Goal: Information Seeking & Learning: Learn about a topic

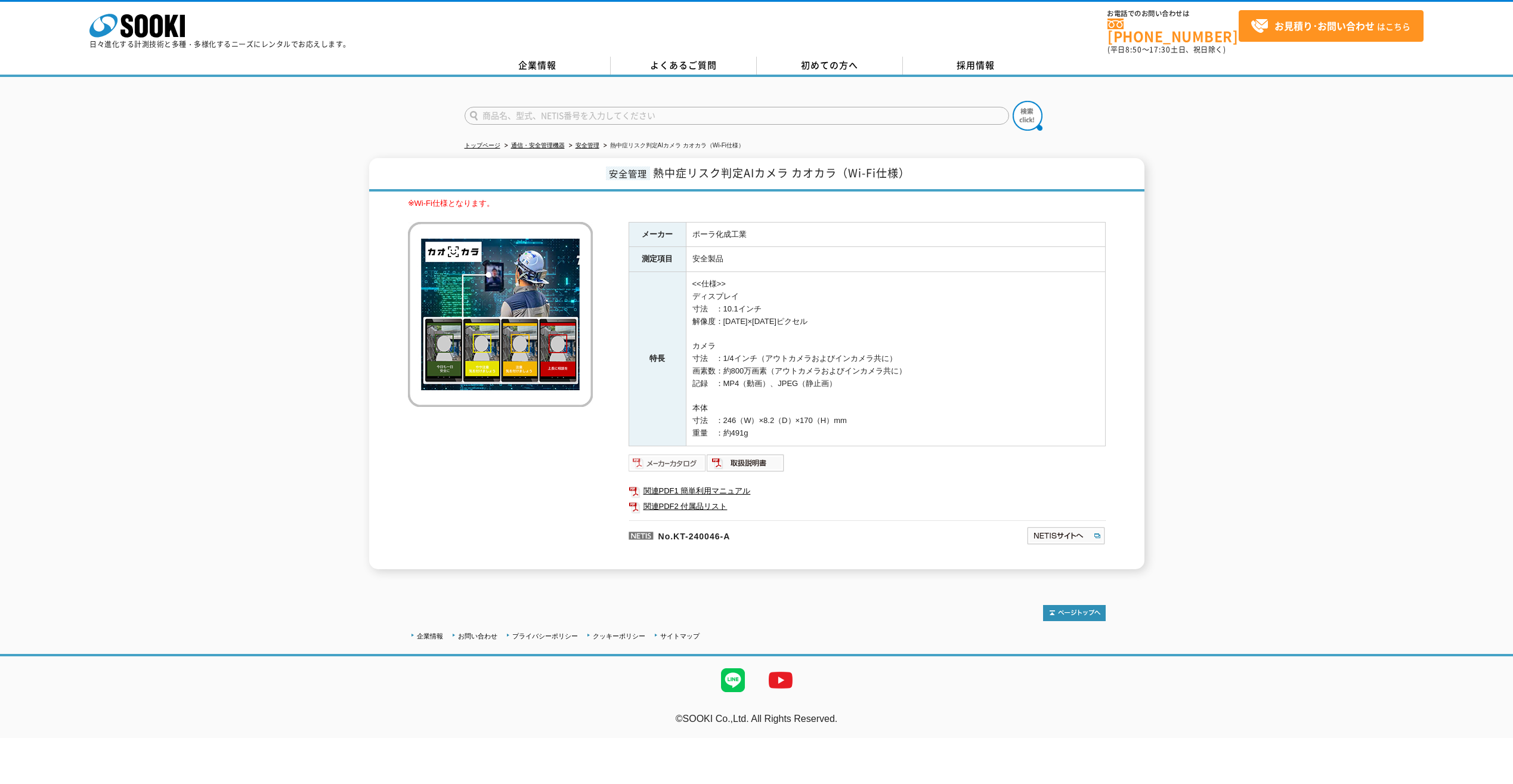
click at [688, 453] on img at bounding box center [668, 463] width 78 height 19
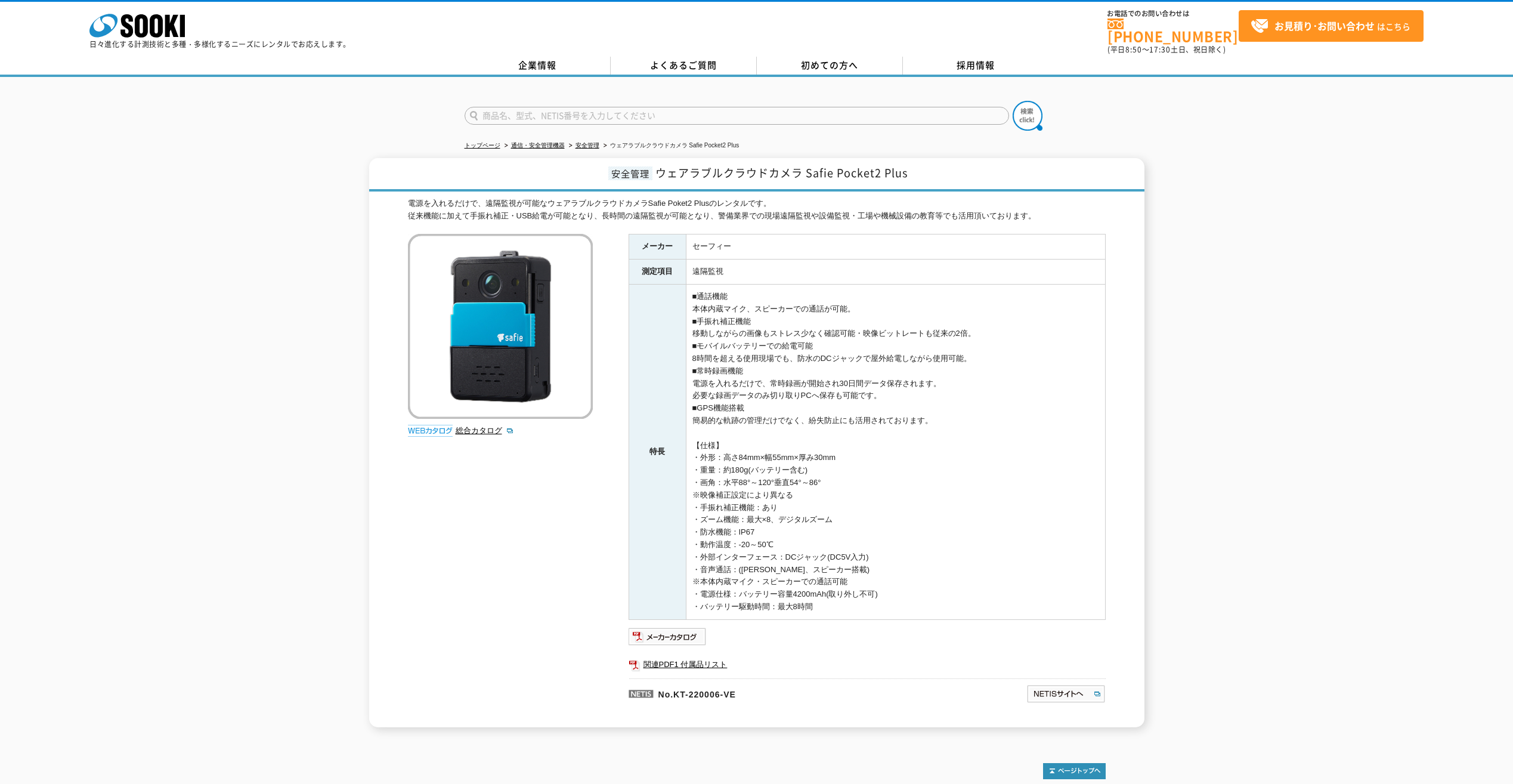
scroll to position [58, 0]
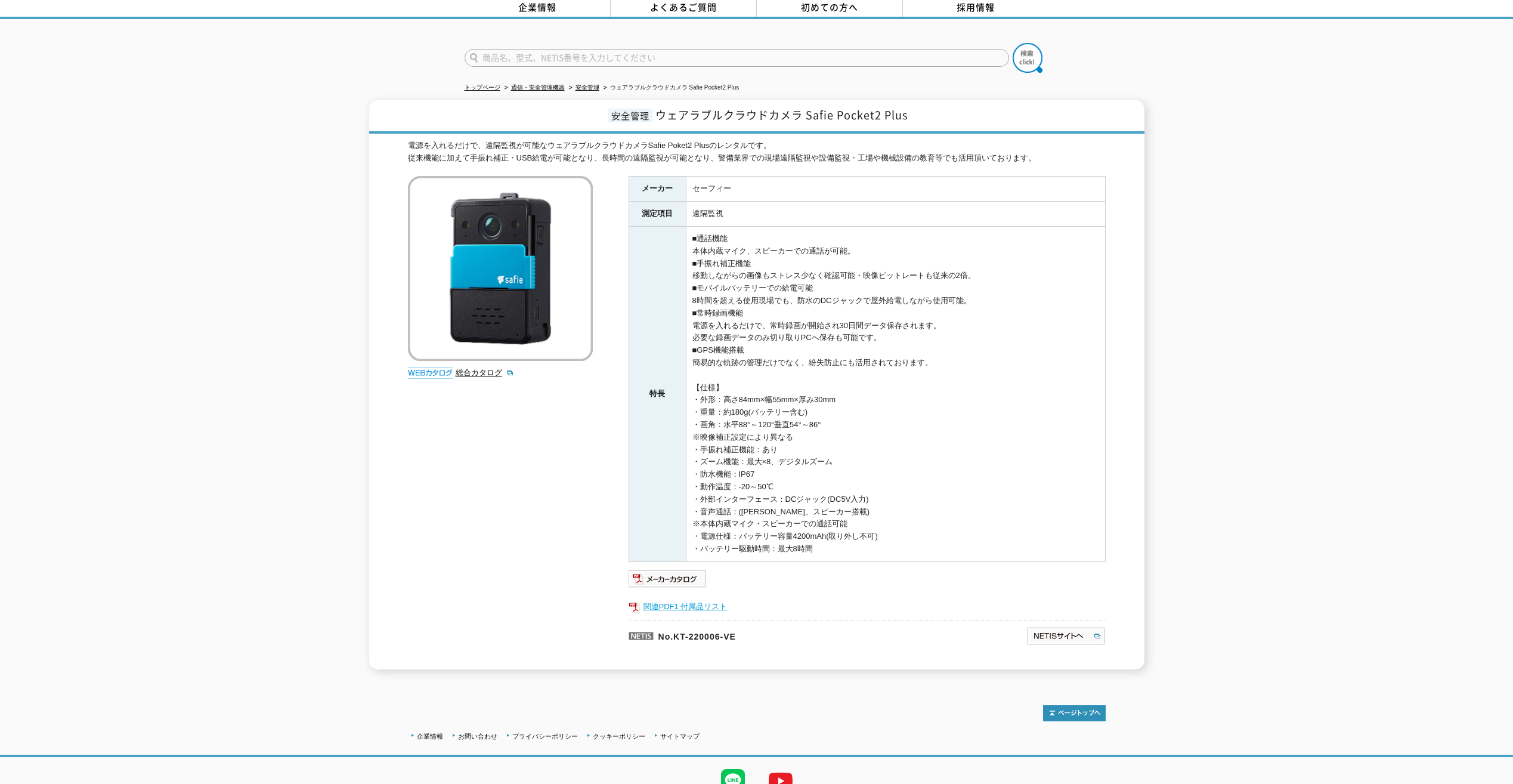
click at [675, 599] on link "関連PDF1 付属品リスト" at bounding box center [868, 606] width 477 height 15
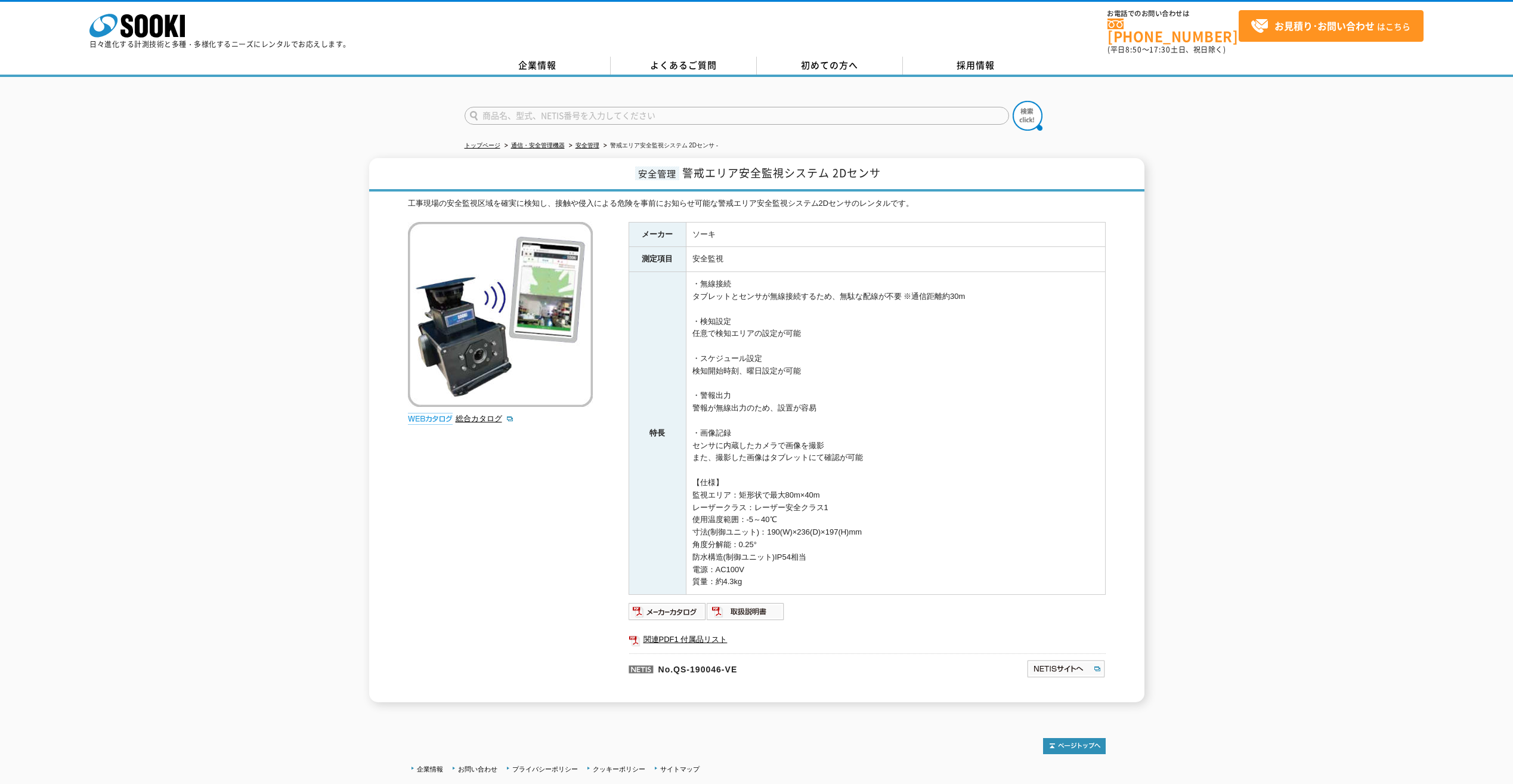
scroll to position [41, 0]
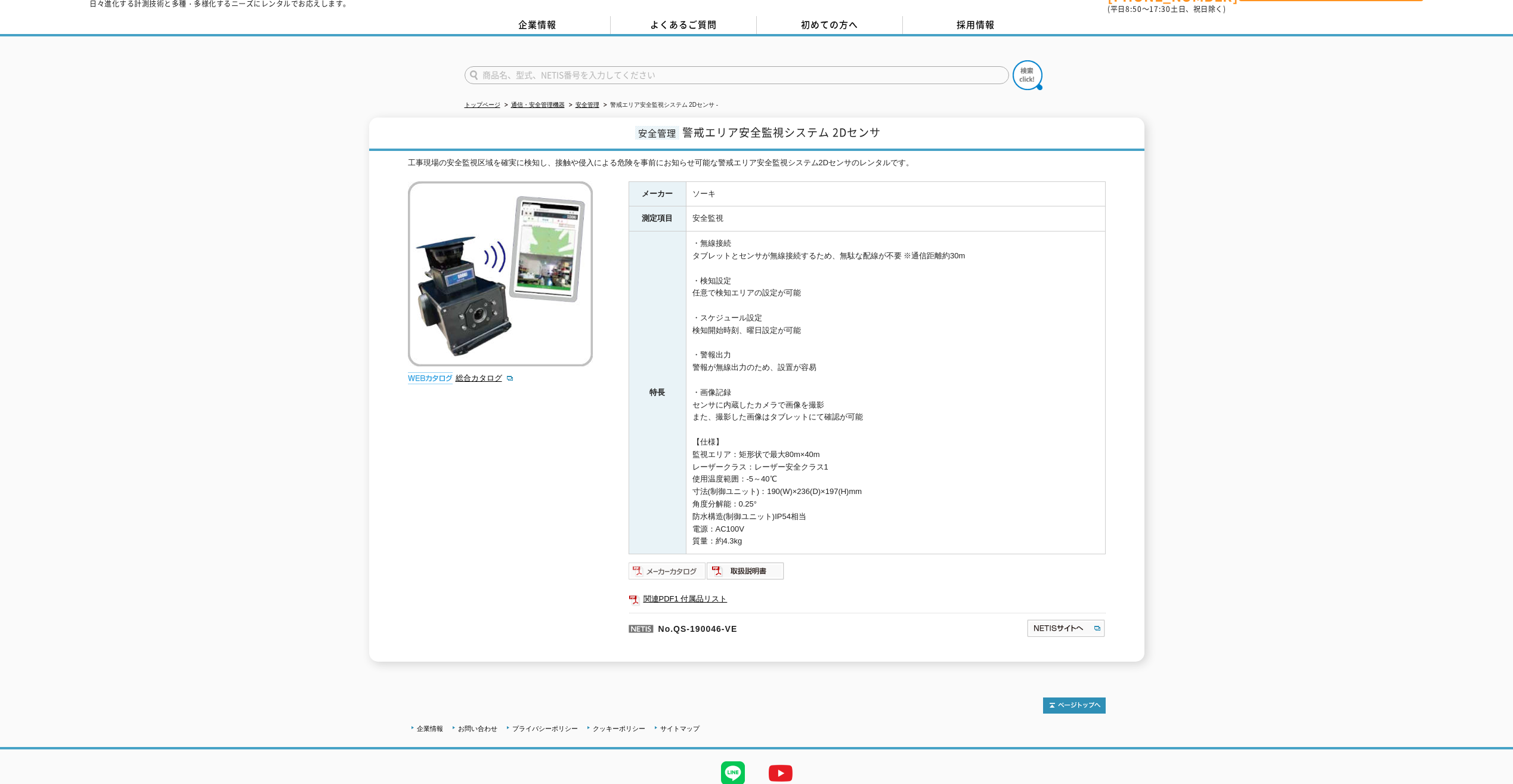
click at [668, 562] on img at bounding box center [668, 571] width 78 height 19
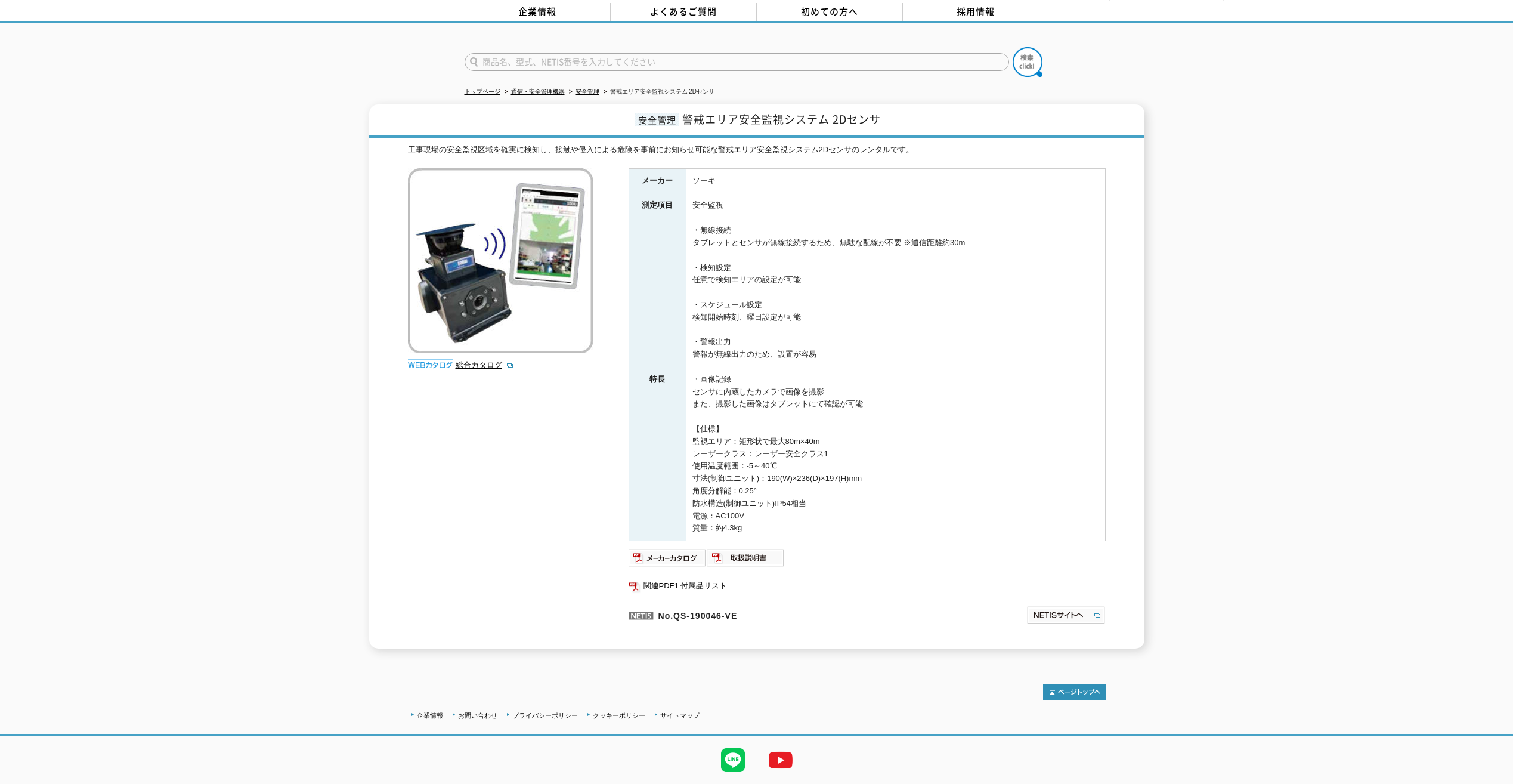
scroll to position [42, 0]
